Goal: Information Seeking & Learning: Find specific fact

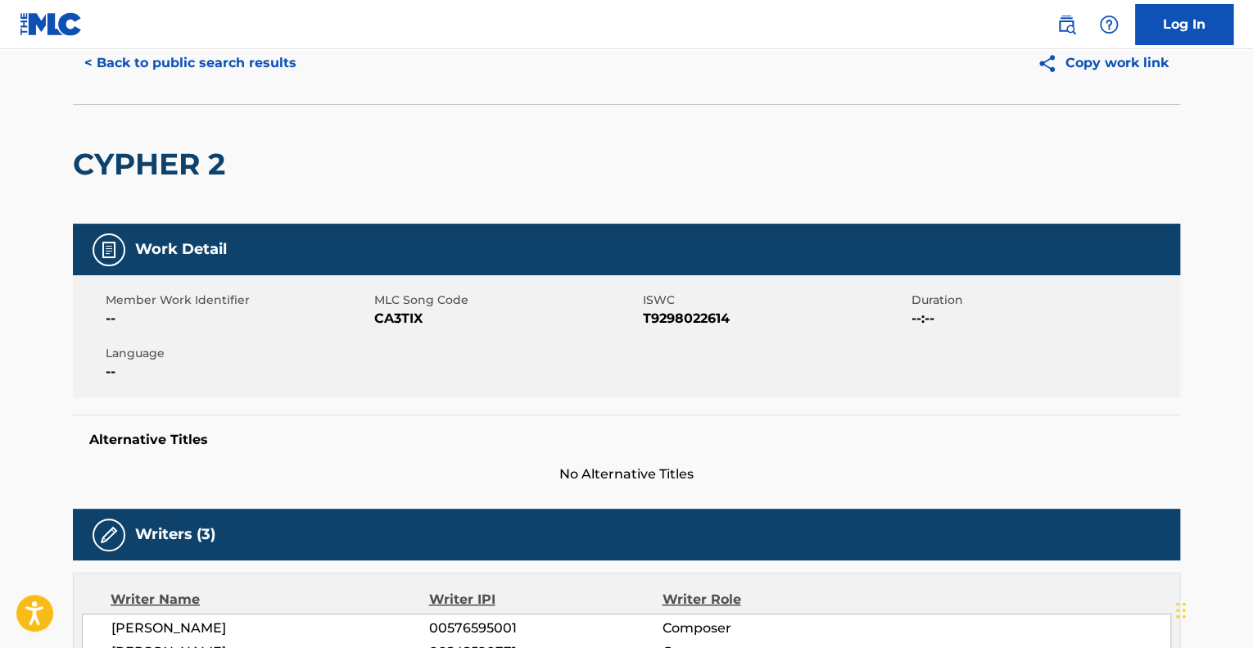
click at [207, 71] on button "< Back to public search results" at bounding box center [190, 63] width 235 height 41
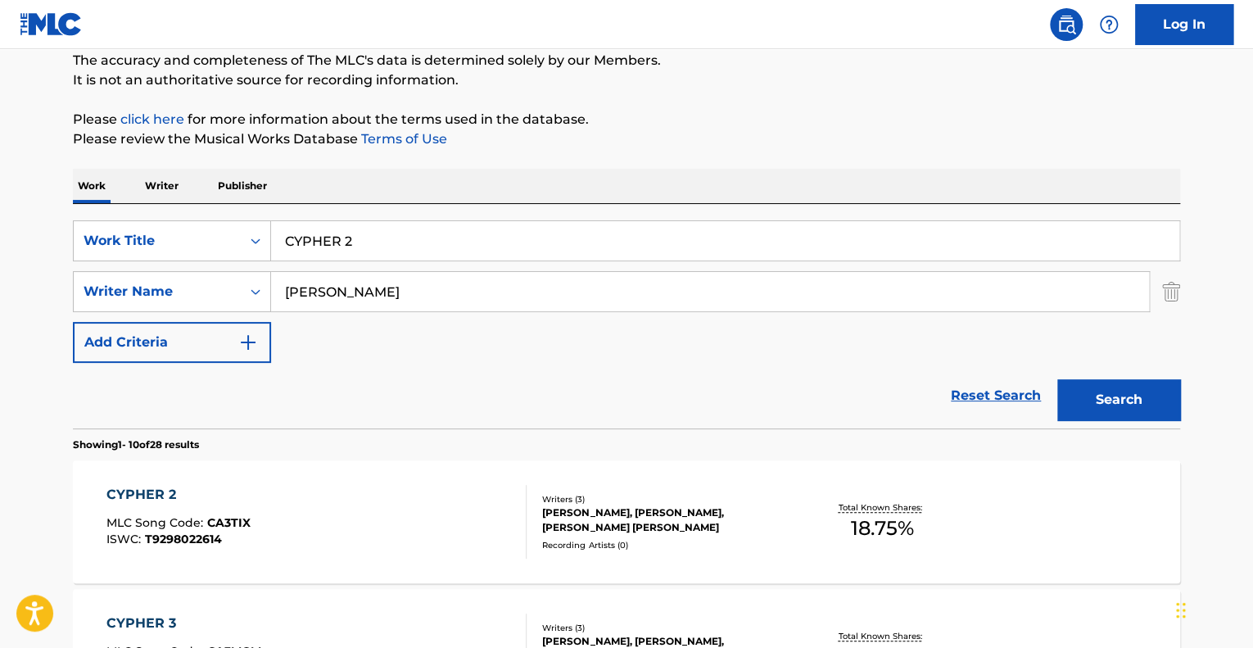
drag, startPoint x: 387, startPoint y: 232, endPoint x: 210, endPoint y: 206, distance: 178.8
click at [210, 206] on div "SearchWithCriteria74fa9f6b-87f2-4be0-bbee-7106758ee862 Work Title CYPHER 2 Sear…" at bounding box center [626, 316] width 1107 height 224
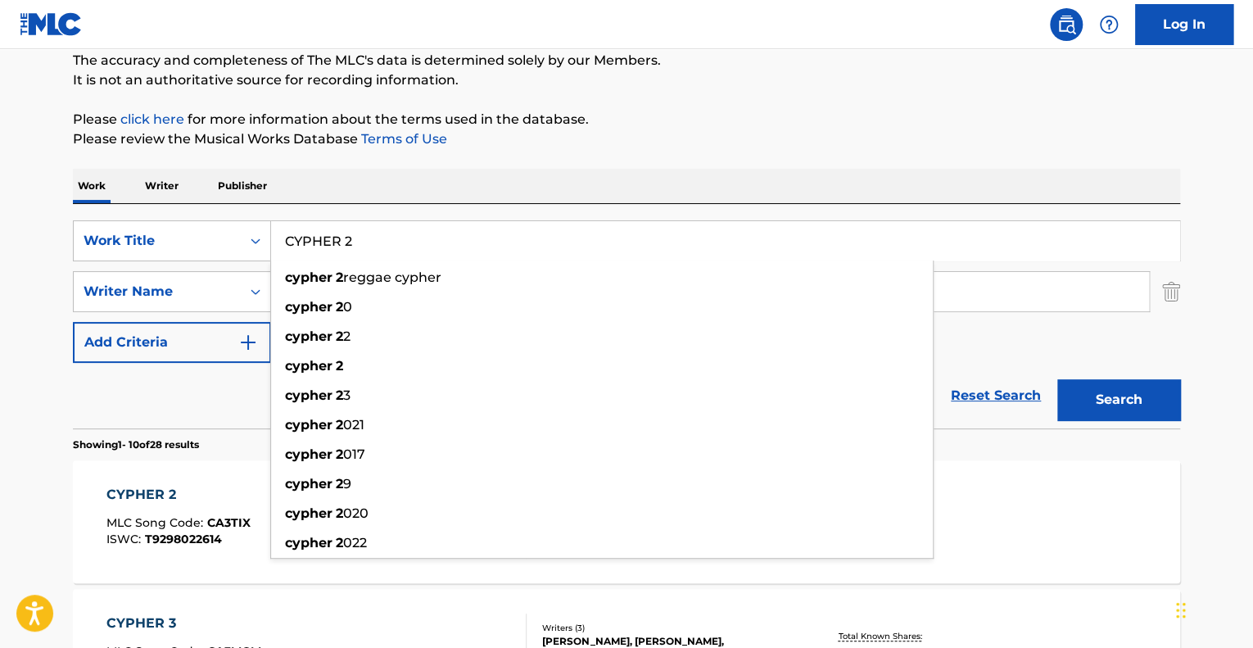
paste input "3"
type input "CYPHER 3"
click at [1057, 379] on button "Search" at bounding box center [1118, 399] width 123 height 41
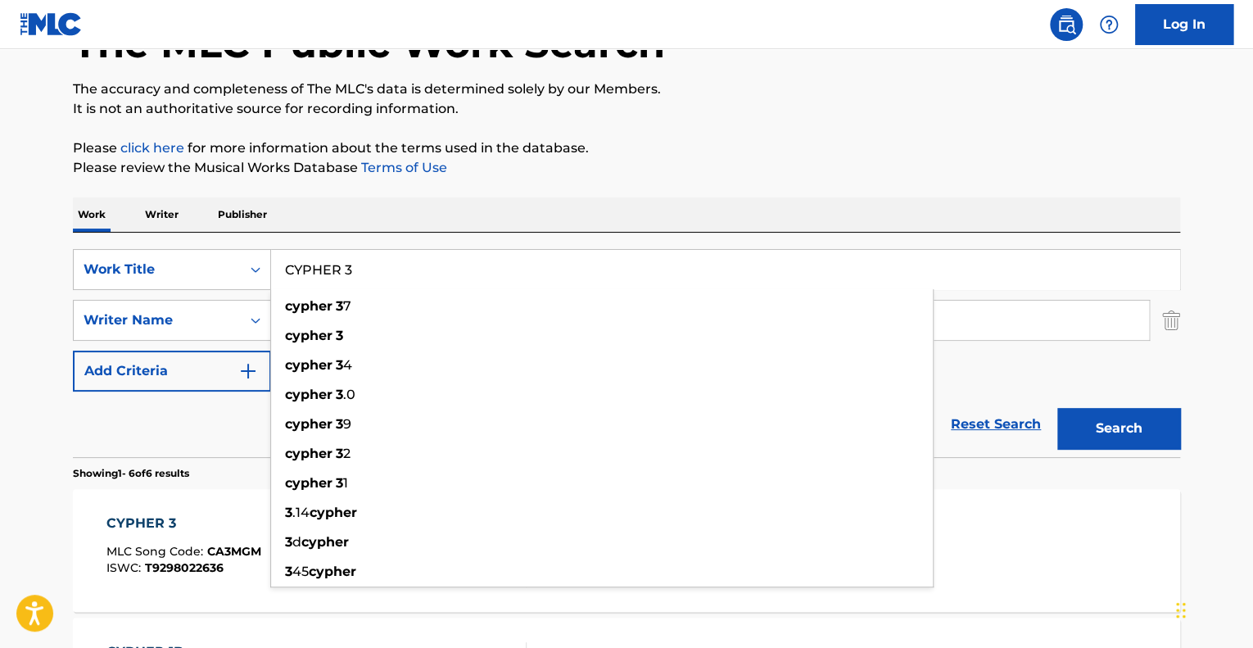
click at [111, 427] on div "Reset Search Search" at bounding box center [626, 424] width 1107 height 66
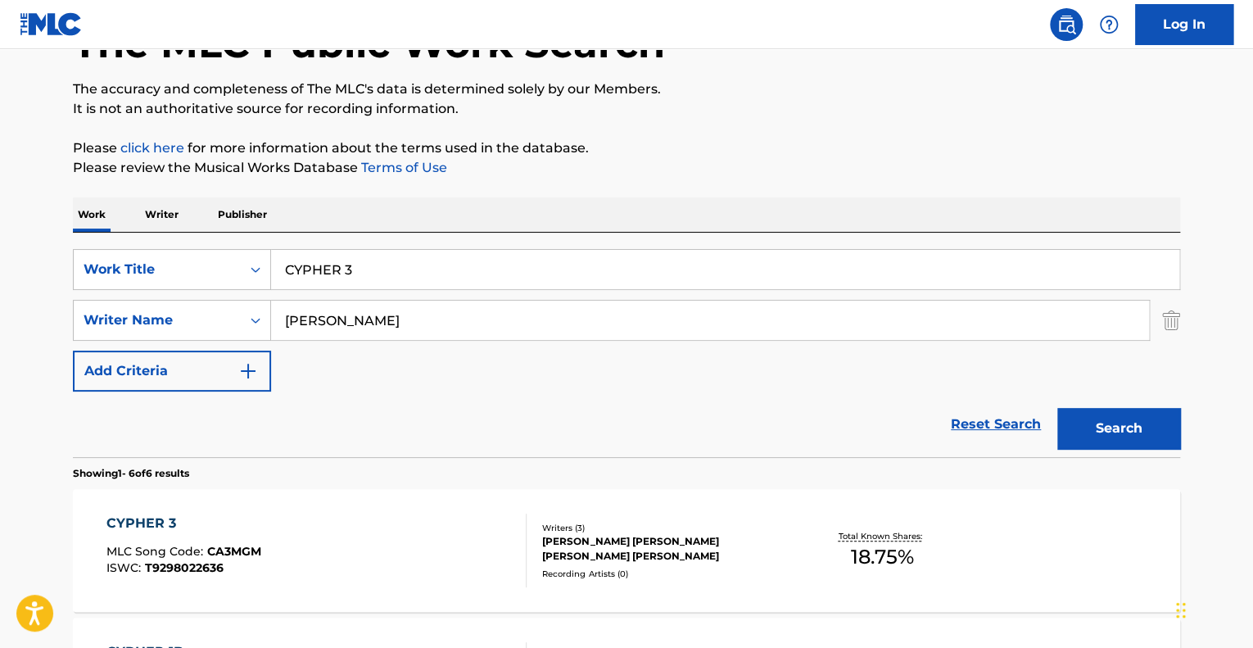
click at [226, 565] on div "ISWC : T9298022636" at bounding box center [183, 568] width 155 height 12
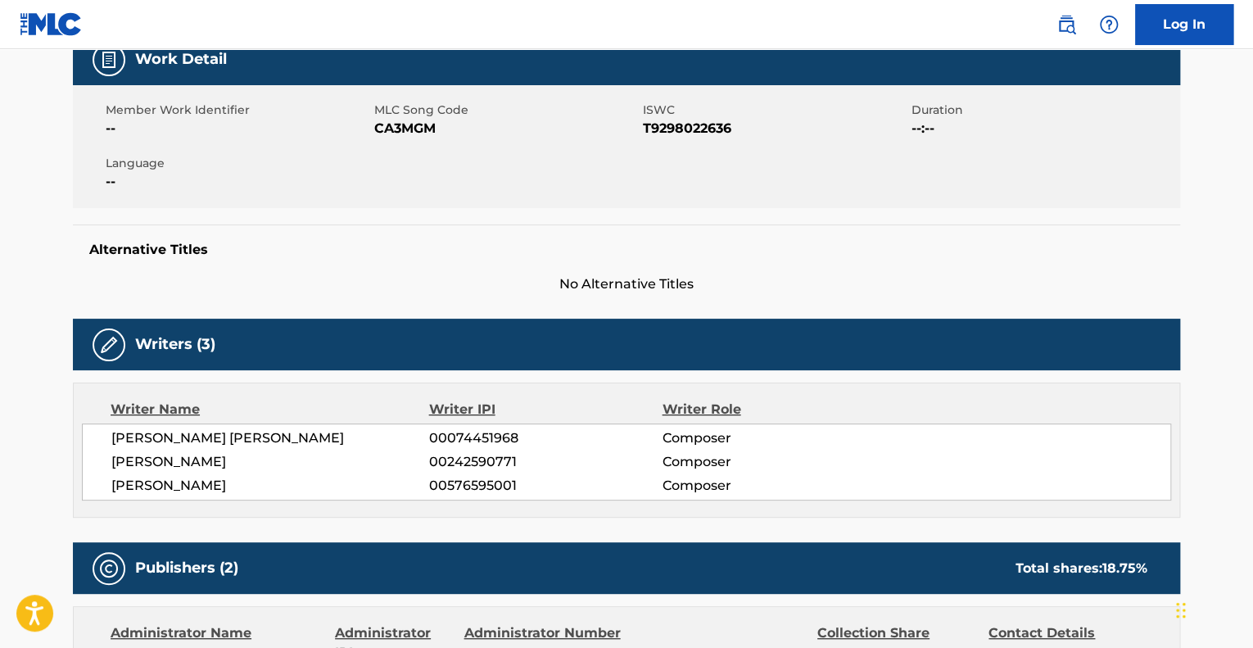
scroll to position [259, 0]
